Goal: Task Accomplishment & Management: Use online tool/utility

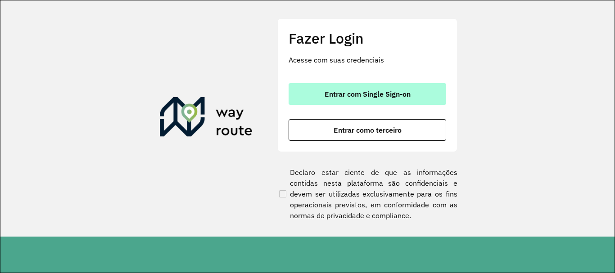
click at [318, 87] on button "Entrar com Single Sign-on" at bounding box center [368, 94] width 158 height 22
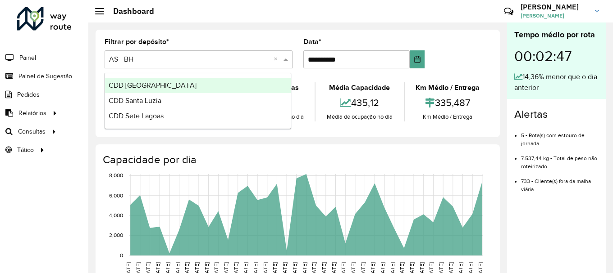
click at [180, 54] on div "Selecione um depósito × AS - BH ×" at bounding box center [198, 59] width 188 height 18
click at [158, 88] on span "CDD Belo Horizonte" at bounding box center [153, 86] width 88 height 8
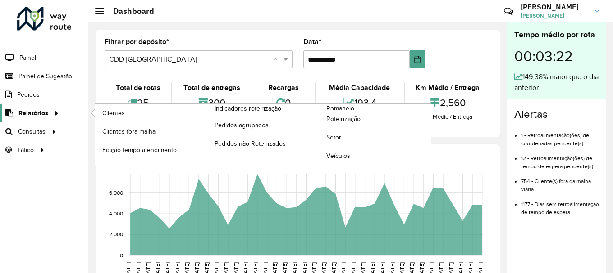
click at [56, 108] on icon at bounding box center [55, 113] width 8 height 14
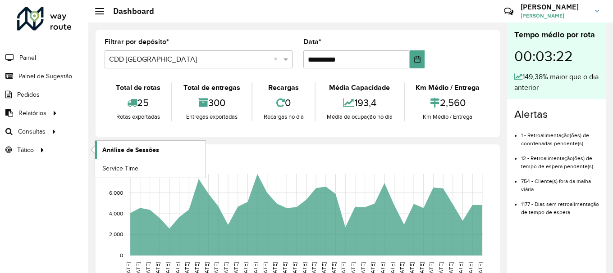
click at [120, 153] on span "Análise de Sessões" at bounding box center [130, 149] width 57 height 9
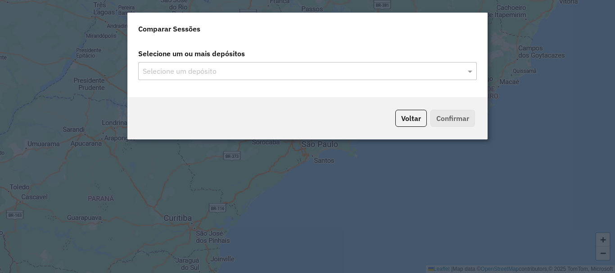
click at [241, 80] on div "Selecione um ou mais depósitos Selecione um depósito" at bounding box center [307, 69] width 360 height 56
click at [241, 75] on input "text" at bounding box center [303, 71] width 325 height 11
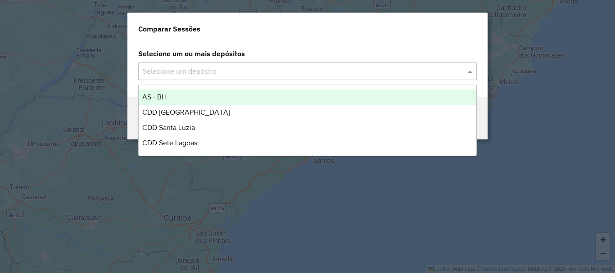
click at [359, 74] on input "text" at bounding box center [303, 71] width 325 height 11
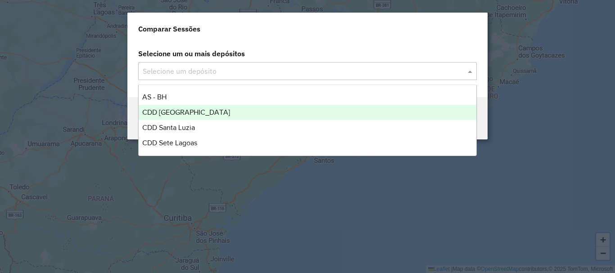
click at [273, 114] on div "CDD [GEOGRAPHIC_DATA]" at bounding box center [308, 112] width 338 height 15
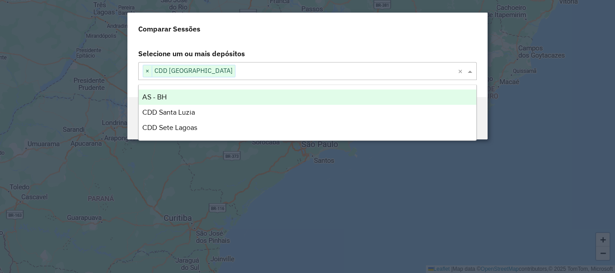
click at [400, 55] on label "Selecione um ou mais depósitos" at bounding box center [308, 53] width 350 height 17
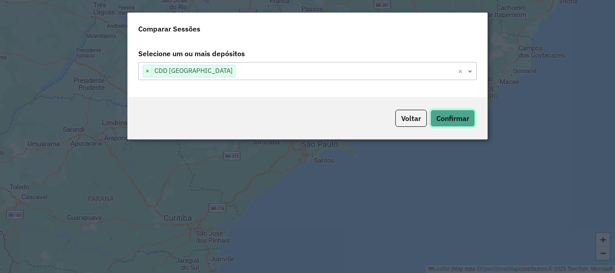
click at [458, 123] on button "Confirmar" at bounding box center [453, 118] width 45 height 17
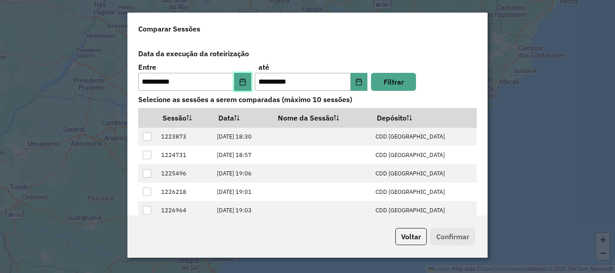
click at [243, 86] on button "Choose Date" at bounding box center [242, 82] width 17 height 18
click at [332, 61] on label "Data da execução da roteirização" at bounding box center [308, 53] width 350 height 17
click at [246, 84] on button "Choose Date" at bounding box center [242, 82] width 17 height 18
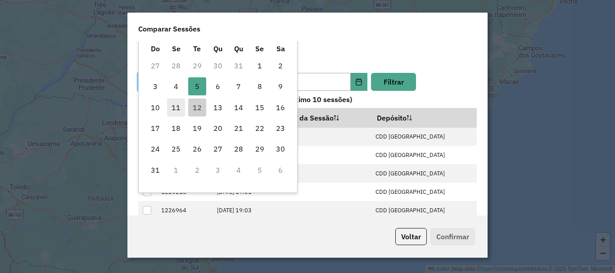
click at [180, 108] on span "11" at bounding box center [176, 108] width 18 height 18
type input "**********"
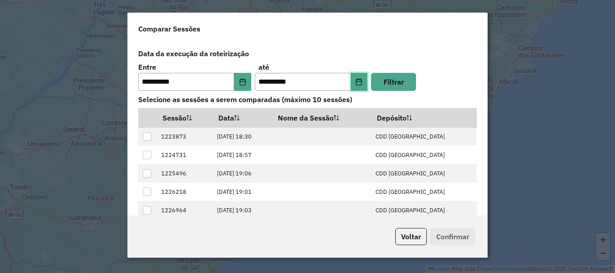
click at [359, 82] on icon "Choose Date" at bounding box center [359, 81] width 6 height 7
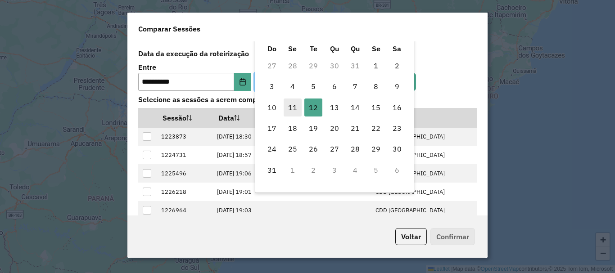
click at [288, 109] on span "11" at bounding box center [293, 108] width 18 height 18
type input "**********"
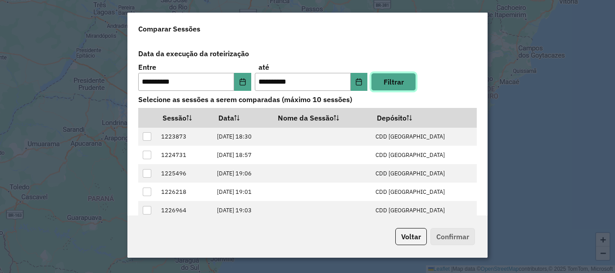
click at [399, 90] on button "Filtrar" at bounding box center [393, 82] width 45 height 18
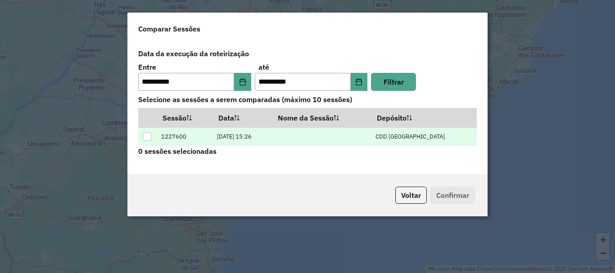
drag, startPoint x: 399, startPoint y: 151, endPoint x: 386, endPoint y: 138, distance: 18.2
click at [386, 138] on div "**********" at bounding box center [308, 101] width 350 height 112
click at [371, 138] on td at bounding box center [321, 136] width 99 height 18
click at [153, 138] on td at bounding box center [147, 136] width 18 height 18
click at [152, 138] on td at bounding box center [147, 136] width 18 height 18
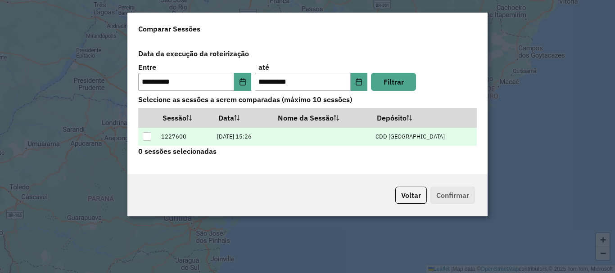
click at [152, 138] on td at bounding box center [147, 136] width 18 height 18
click at [148, 138] on div at bounding box center [147, 136] width 9 height 9
click at [454, 197] on button "Confirmar" at bounding box center [453, 195] width 45 height 17
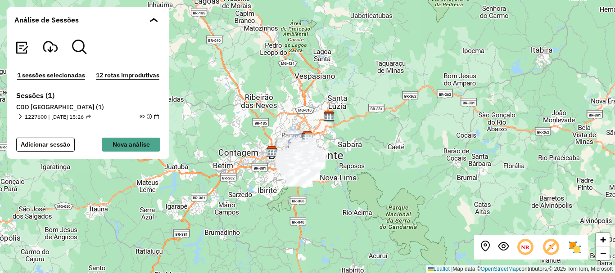
click at [389, 168] on div "+ − Leaflet | Map data © OpenStreetMap contributors,© 2025 TomTom, Microsoft" at bounding box center [307, 136] width 615 height 273
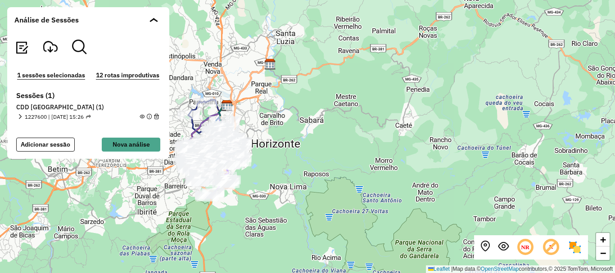
click at [294, 193] on div "+ − Leaflet | Map data © OpenStreetMap contributors,© 2025 TomTom, Microsoft" at bounding box center [307, 136] width 615 height 273
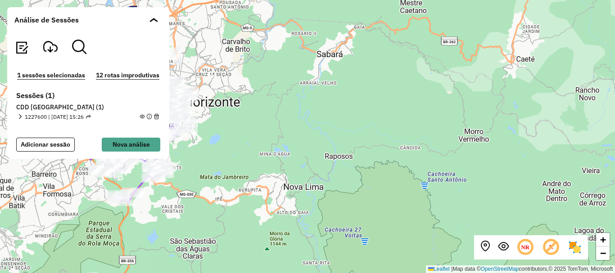
click at [207, 193] on div "+ − Leaflet | Map data © OpenStreetMap contributors,© 2025 TomTom, Microsoft" at bounding box center [307, 136] width 615 height 273
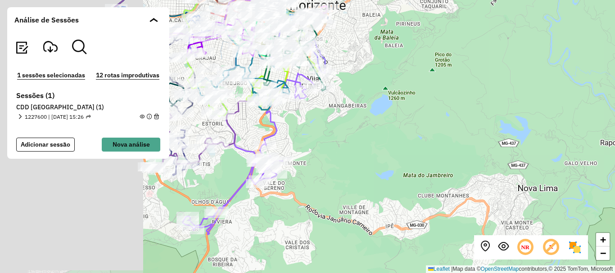
drag, startPoint x: 200, startPoint y: 185, endPoint x: 359, endPoint y: 204, distance: 159.3
click at [359, 204] on div "+ − Leaflet | Map data © OpenStreetMap contributors,© 2025 TomTom, Microsoft" at bounding box center [307, 136] width 615 height 273
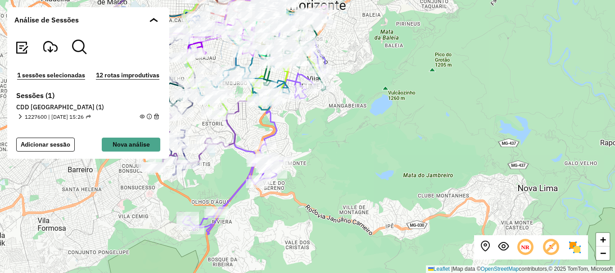
click at [309, 134] on div "+ − Leaflet | Map data © OpenStreetMap contributors,© 2025 TomTom, Microsoft" at bounding box center [307, 136] width 615 height 273
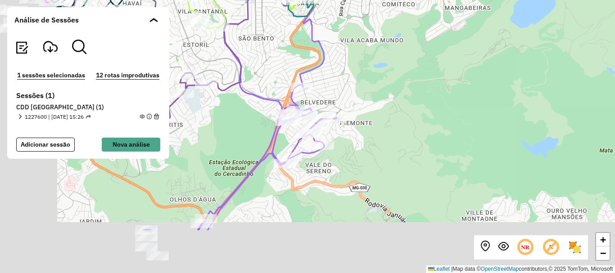
drag, startPoint x: 280, startPoint y: 156, endPoint x: 359, endPoint y: 86, distance: 106.3
click at [359, 86] on div "+ − Leaflet | Map data © OpenStreetMap contributors,© 2025 TomTom, Microsoft" at bounding box center [307, 136] width 615 height 273
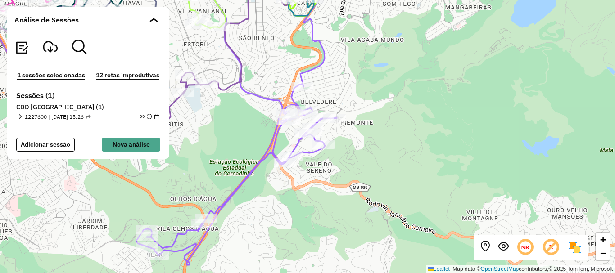
click at [262, 240] on div "+ − Leaflet | Map data © OpenStreetMap contributors,© 2025 TomTom, Microsoft" at bounding box center [307, 136] width 615 height 273
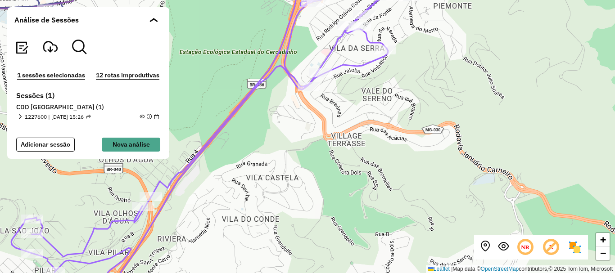
click at [177, 217] on div "+ − Leaflet | Map data © OpenStreetMap contributors,© 2025 TomTom, Microsoft" at bounding box center [307, 136] width 615 height 273
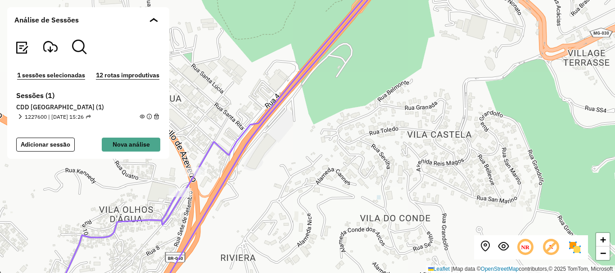
drag, startPoint x: 171, startPoint y: 221, endPoint x: 241, endPoint y: 217, distance: 70.8
click at [241, 217] on div "+ − Leaflet | Map data © OpenStreetMap contributors,© 2025 TomTom, Microsoft" at bounding box center [307, 136] width 615 height 273
click at [606, 256] on span "−" at bounding box center [603, 253] width 6 height 11
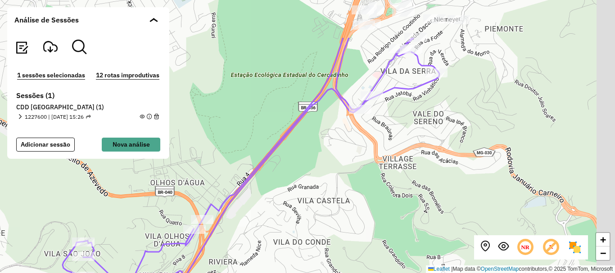
drag, startPoint x: 498, startPoint y: 102, endPoint x: 434, endPoint y: 180, distance: 100.8
click at [434, 180] on div "+ − Leaflet | Map data © OpenStreetMap contributors,© 2025 TomTom, Microsoft" at bounding box center [307, 136] width 615 height 273
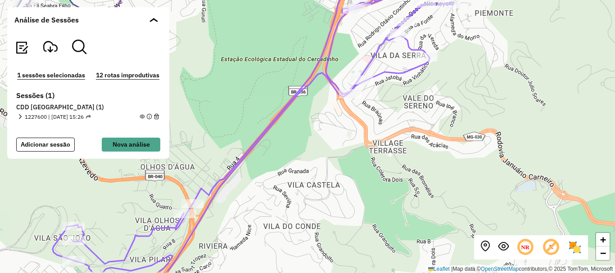
drag, startPoint x: 434, startPoint y: 180, endPoint x: 439, endPoint y: 152, distance: 28.9
click at [439, 152] on div "+ − Leaflet | Map data © OpenStreetMap contributors,© 2025 TomTom, Microsoft" at bounding box center [307, 136] width 615 height 273
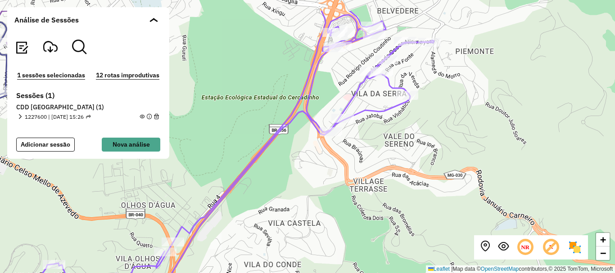
drag, startPoint x: 447, startPoint y: 113, endPoint x: 427, endPoint y: 151, distance: 42.9
click at [427, 151] on div "+ − Leaflet | Map data © OpenStreetMap contributors,© 2025 TomTom, Microsoft" at bounding box center [307, 136] width 615 height 273
click at [147, 17] on div "Análise de Sessões" at bounding box center [88, 19] width 162 height 25
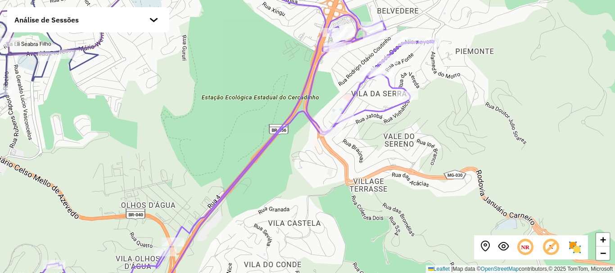
click at [147, 17] on div "Análise de Sessões" at bounding box center [88, 19] width 162 height 25
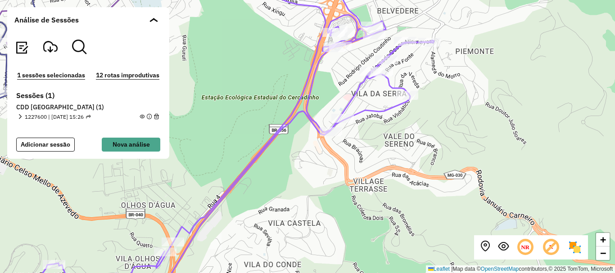
click at [348, 168] on div "+ − Leaflet | Map data © OpenStreetMap contributors,© 2025 TomTom, Microsoft" at bounding box center [307, 136] width 615 height 273
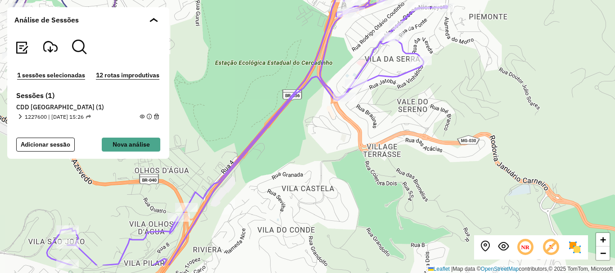
drag, startPoint x: 257, startPoint y: 221, endPoint x: 268, endPoint y: 186, distance: 36.0
click at [268, 186] on div "+ − Leaflet | Map data © OpenStreetMap contributors,© 2025 TomTom, Microsoft" at bounding box center [307, 136] width 615 height 273
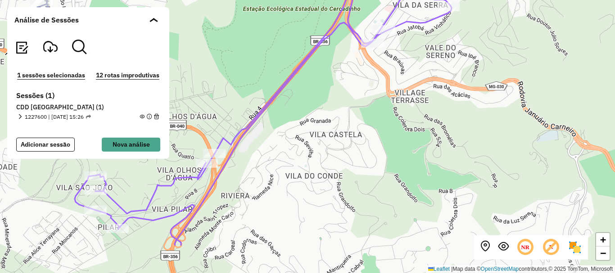
drag, startPoint x: 263, startPoint y: 174, endPoint x: 293, endPoint y: 120, distance: 62.3
click at [293, 120] on div "+ − Leaflet | Map data © OpenStreetMap contributors,© 2025 TomTom, Microsoft" at bounding box center [307, 136] width 615 height 273
click at [229, 182] on div "+ − Leaflet | Map data © OpenStreetMap contributors,© 2025 TomTom, Microsoft" at bounding box center [307, 136] width 615 height 273
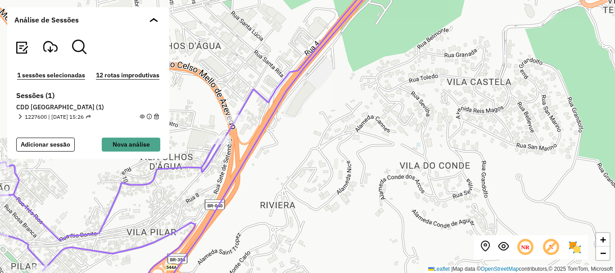
drag, startPoint x: 233, startPoint y: 180, endPoint x: 274, endPoint y: 173, distance: 41.5
click at [274, 173] on div "+ − Leaflet | Map data © OpenStreetMap contributors,© 2025 TomTom, Microsoft" at bounding box center [307, 136] width 615 height 273
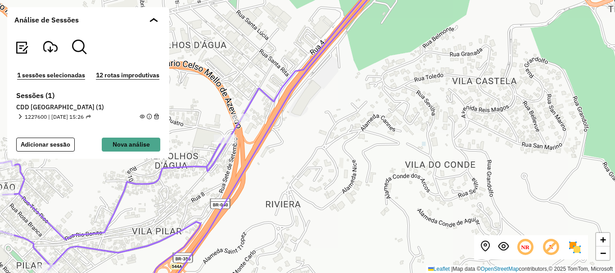
click at [274, 173] on div "+ − Leaflet | Map data © OpenStreetMap contributors,© 2025 TomTom, Microsoft" at bounding box center [307, 136] width 615 height 273
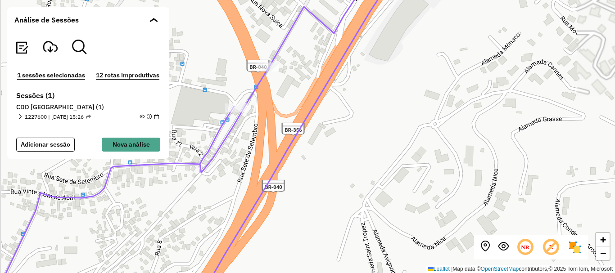
drag, startPoint x: 271, startPoint y: 165, endPoint x: 332, endPoint y: 167, distance: 60.4
click at [332, 167] on div "+ − Leaflet | Map data © OpenStreetMap contributors,© 2025 TomTom, Microsoft" at bounding box center [307, 136] width 615 height 273
click at [290, 88] on div "+ − Leaflet | Map data © OpenStreetMap contributors,© 2025 TomTom, Microsoft" at bounding box center [307, 136] width 615 height 273
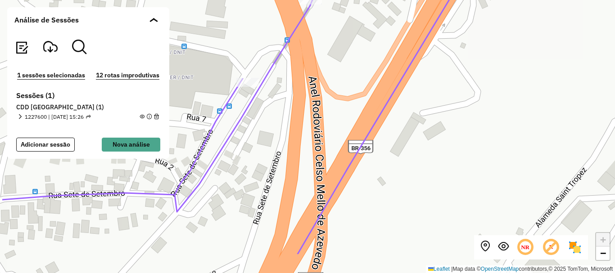
drag, startPoint x: 193, startPoint y: 171, endPoint x: 257, endPoint y: 125, distance: 78.8
click at [257, 125] on div "+ − Leaflet | Map data © OpenStreetMap contributors,© 2025 TomTom, Microsoft" at bounding box center [307, 136] width 615 height 273
